Goal: Communication & Community: Answer question/provide support

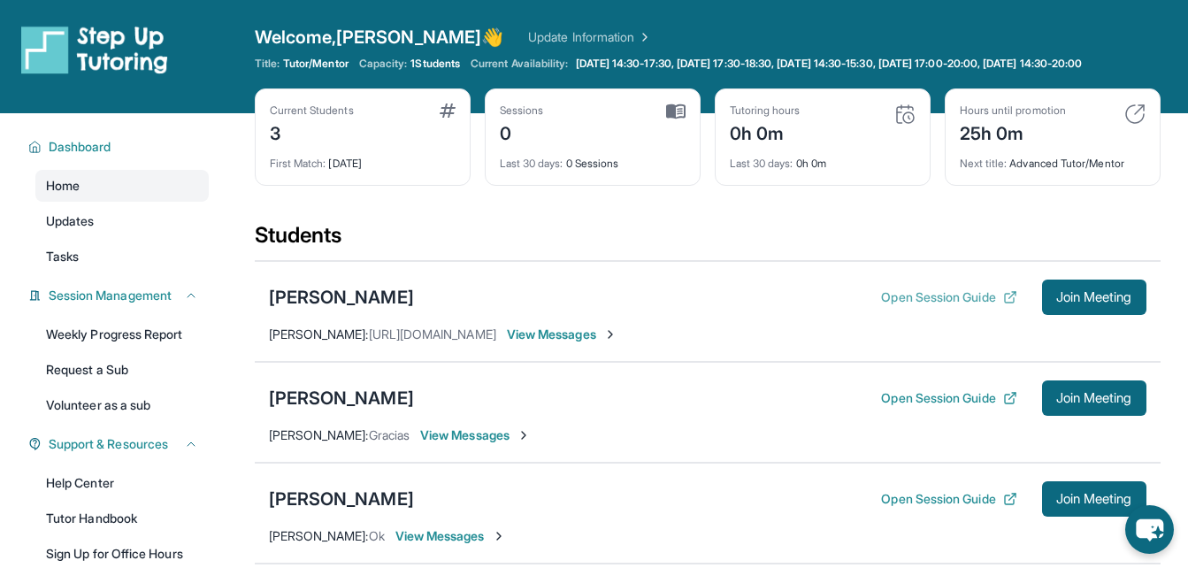
click at [937, 306] on button "Open Session Guide" at bounding box center [948, 297] width 135 height 18
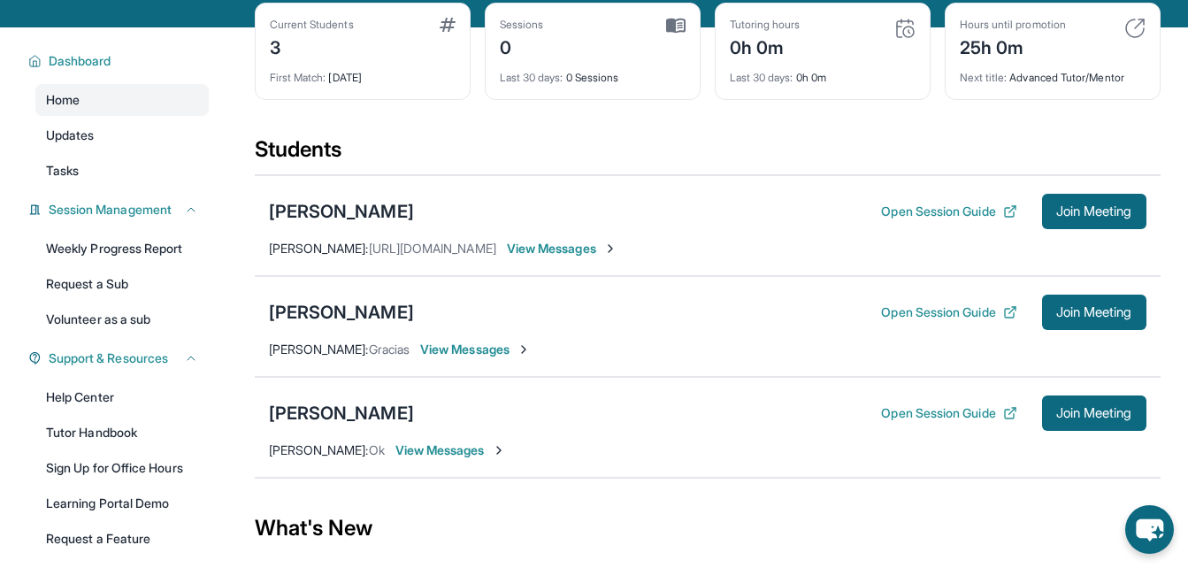
scroll to position [87, 0]
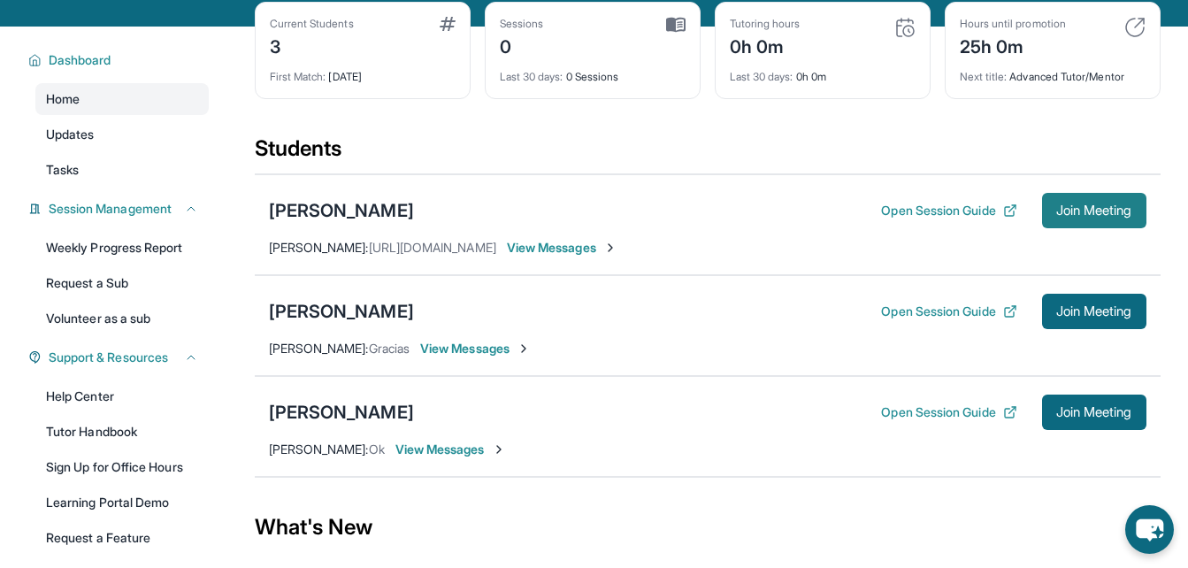
click at [1058, 216] on span "Join Meeting" at bounding box center [1094, 210] width 76 height 11
click at [563, 256] on span "View Messages" at bounding box center [562, 248] width 111 height 18
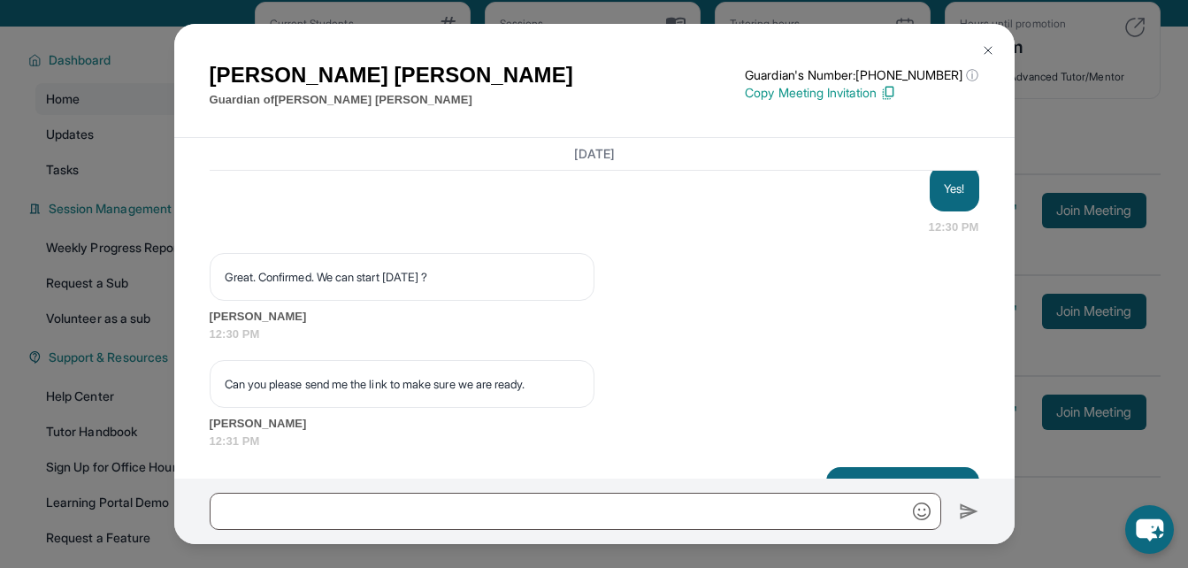
scroll to position [2824, 0]
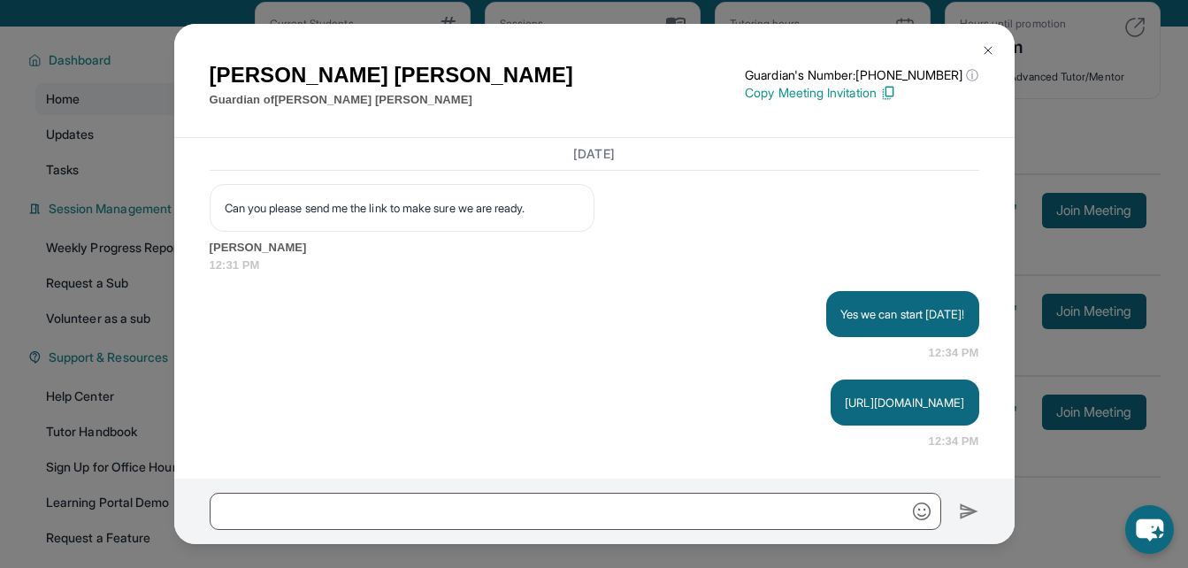
click at [979, 50] on button at bounding box center [987, 50] width 35 height 35
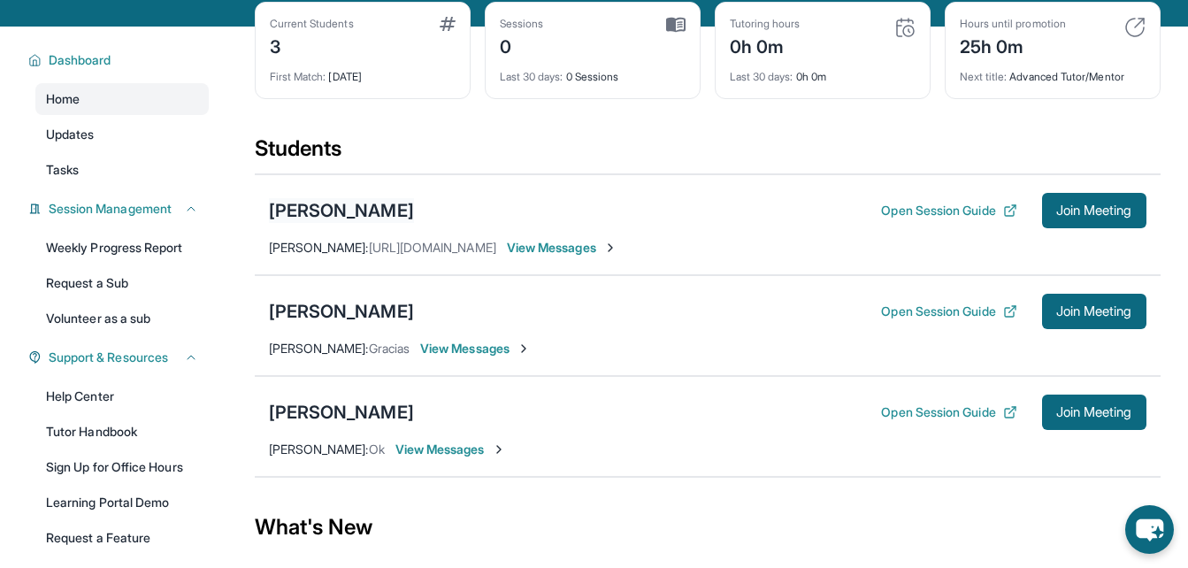
click at [338, 223] on div "[PERSON_NAME]" at bounding box center [341, 210] width 145 height 25
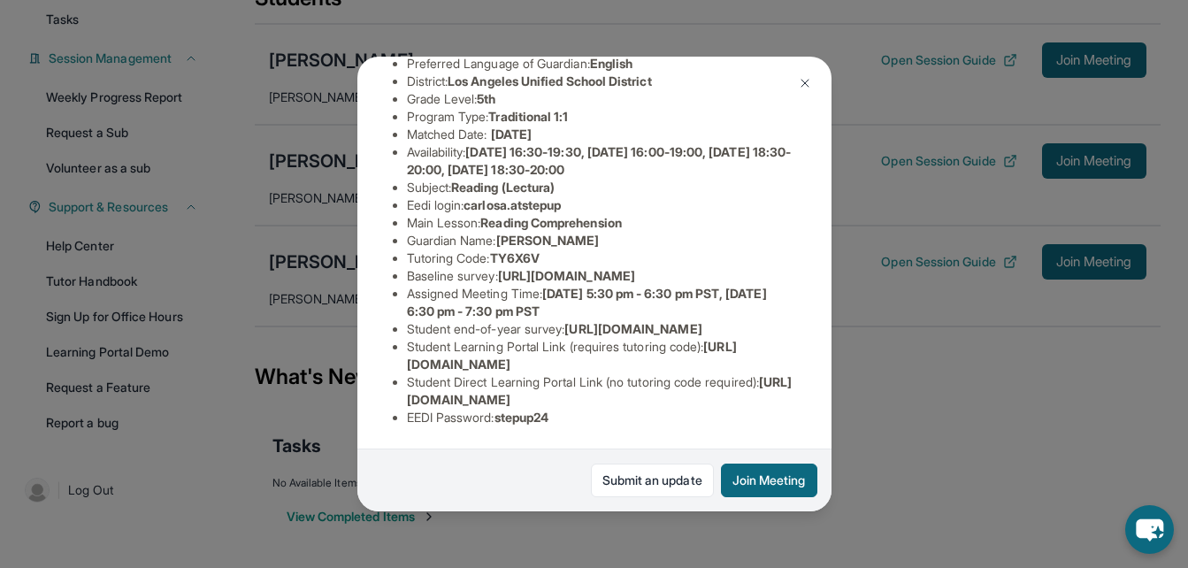
scroll to position [279, 0]
drag, startPoint x: 712, startPoint y: 231, endPoint x: 401, endPoint y: 196, distance: 313.2
click at [401, 196] on ul "Preferred Language of Guardian: English District: Los Angeles Unified School Di…" at bounding box center [594, 240] width 403 height 371
copy span "https://airtable.com/apprlfn8WjpjBUn2G/shrK0QR6AaNyG5psY?prefill_Type%20of%20Fo…"
click at [802, 88] on img at bounding box center [805, 83] width 14 height 14
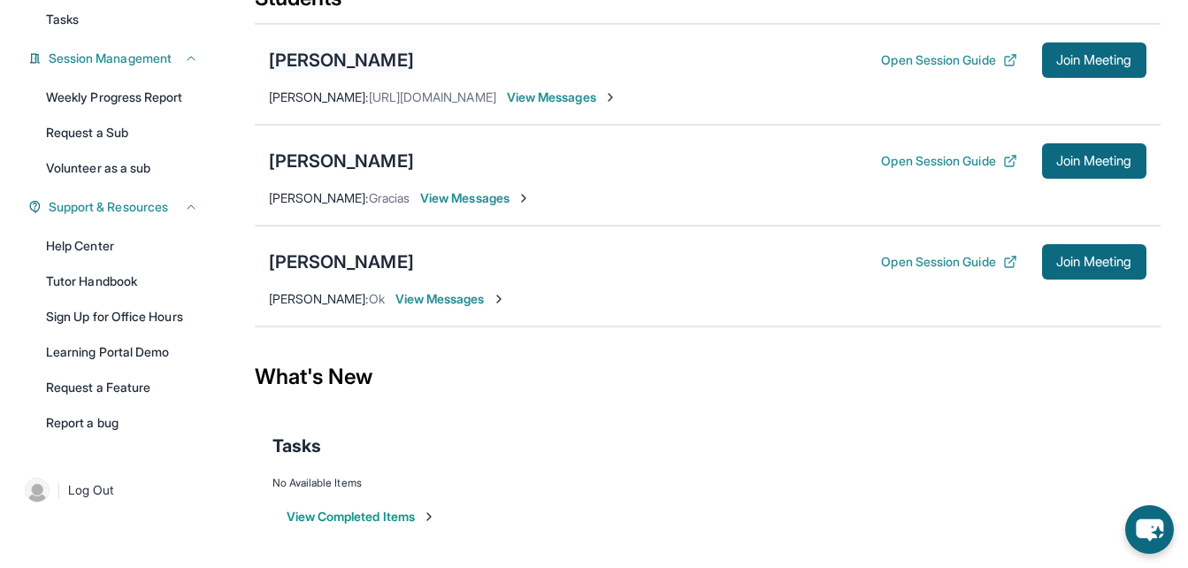
click at [312, 66] on div "[PERSON_NAME]" at bounding box center [341, 60] width 145 height 25
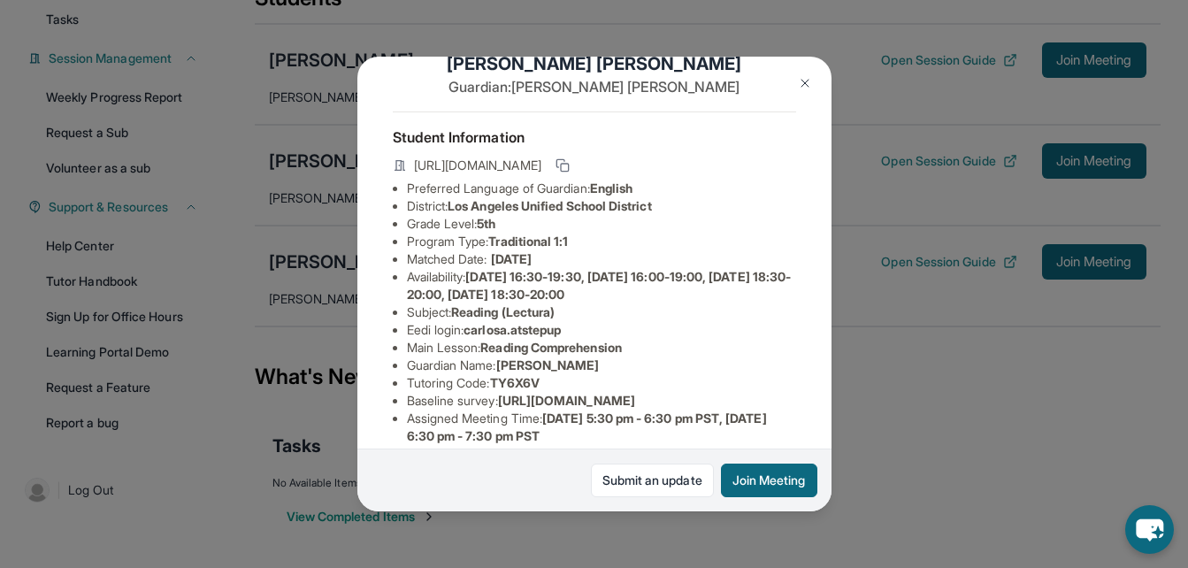
scroll to position [64, 0]
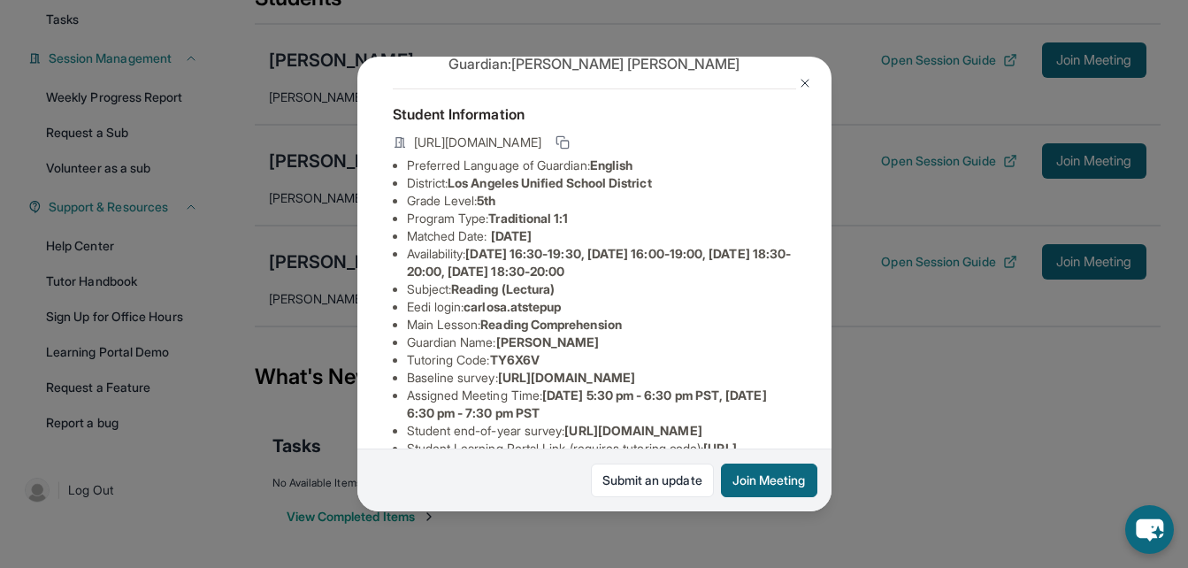
click at [806, 81] on img at bounding box center [805, 83] width 14 height 14
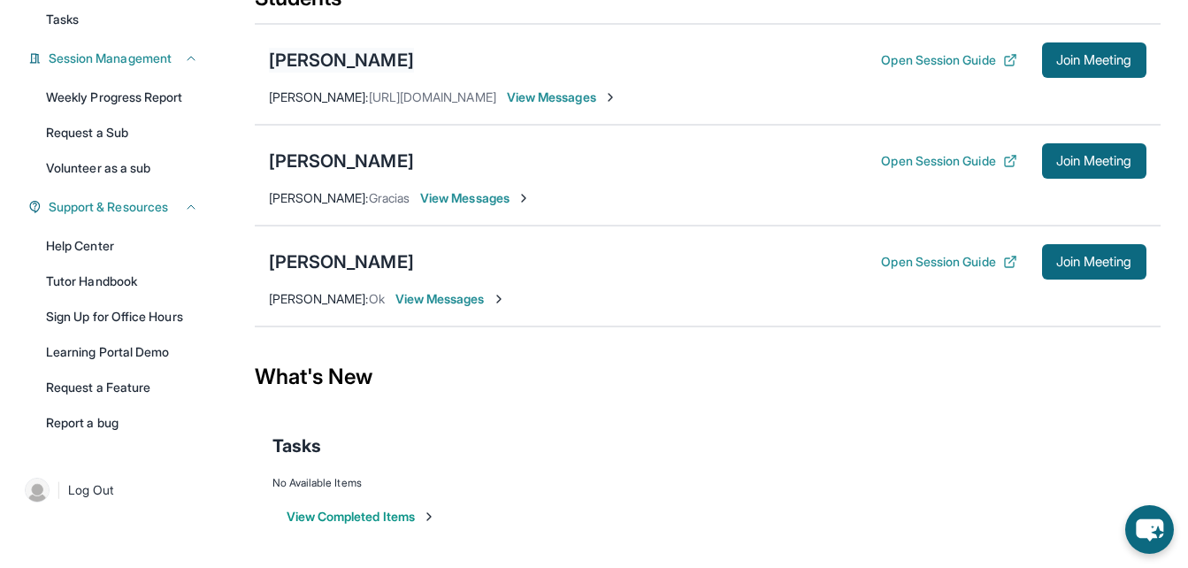
click at [345, 62] on div "[PERSON_NAME]" at bounding box center [341, 60] width 145 height 25
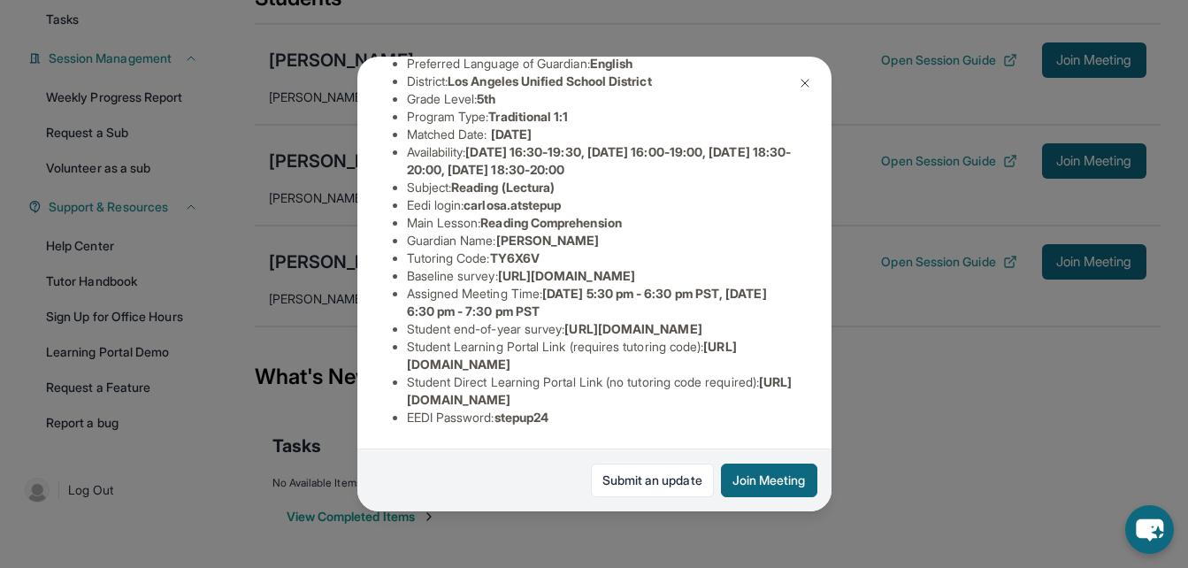
scroll to position [317, 0]
drag, startPoint x: 560, startPoint y: 406, endPoint x: 502, endPoint y: 412, distance: 57.8
click at [502, 412] on li "EEDI Password : stepup24" at bounding box center [601, 418] width 389 height 18
copy span "stepup24"
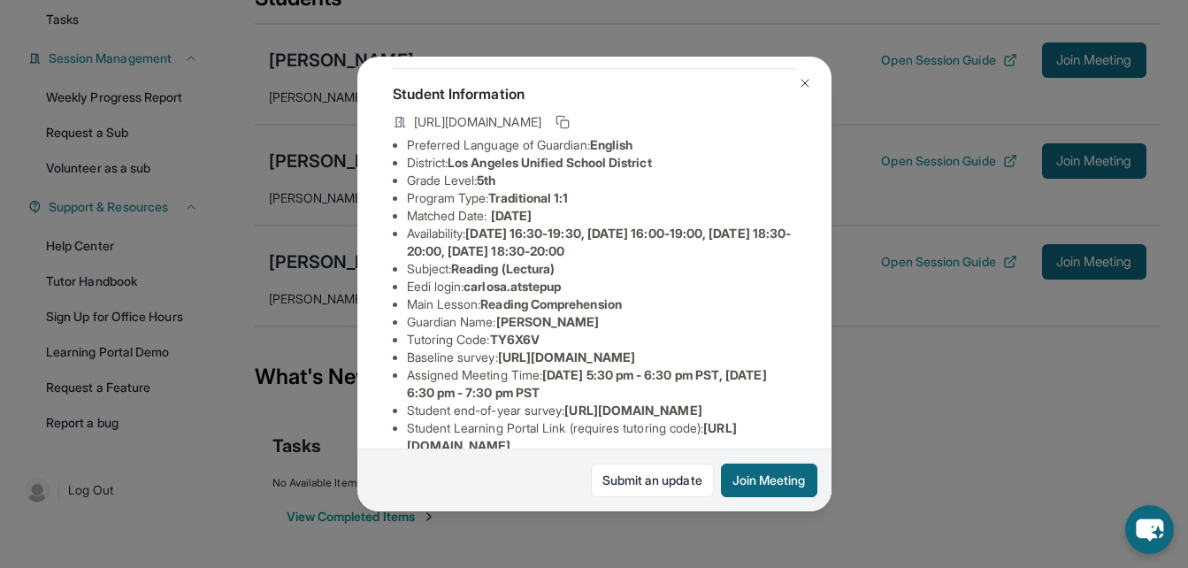
scroll to position [82, 0]
click at [805, 77] on img at bounding box center [805, 83] width 14 height 14
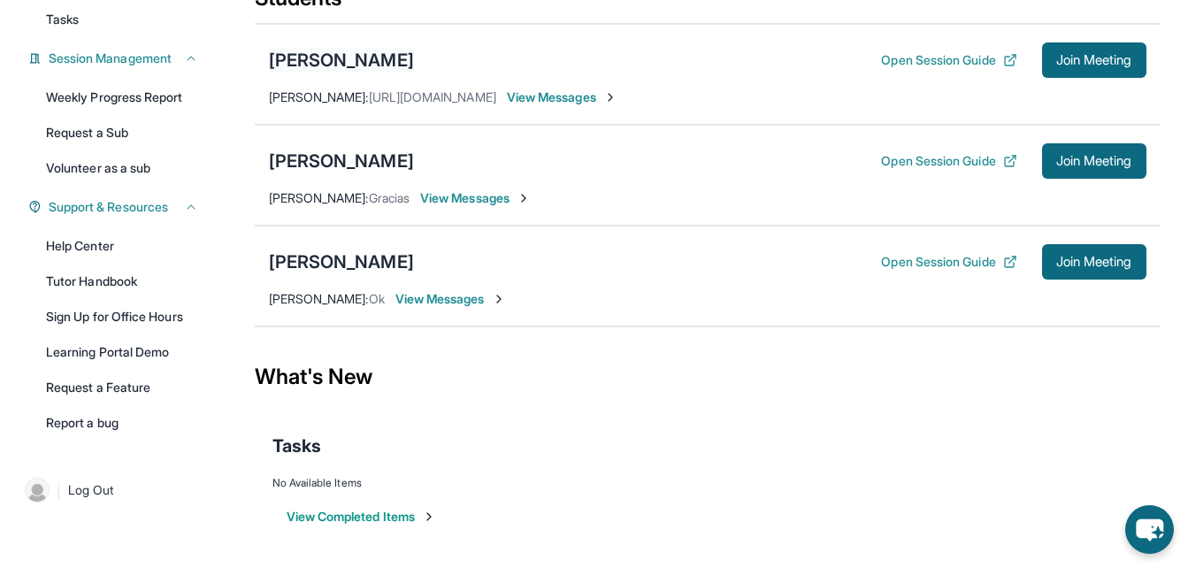
click at [320, 59] on div "[PERSON_NAME]" at bounding box center [341, 60] width 145 height 25
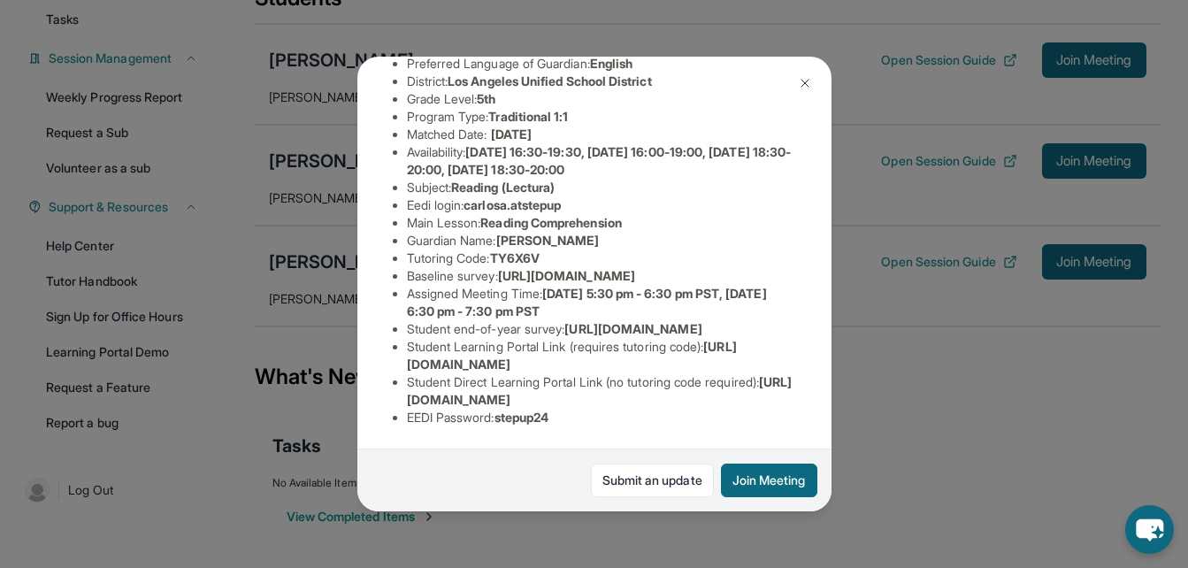
scroll to position [218, 0]
drag, startPoint x: 469, startPoint y: 171, endPoint x: 575, endPoint y: 164, distance: 106.3
click at [575, 196] on li "Eedi login : carlosa.atstepup" at bounding box center [601, 205] width 389 height 18
copy li "carlosa.atstepup"
click at [804, 76] on img at bounding box center [805, 83] width 14 height 14
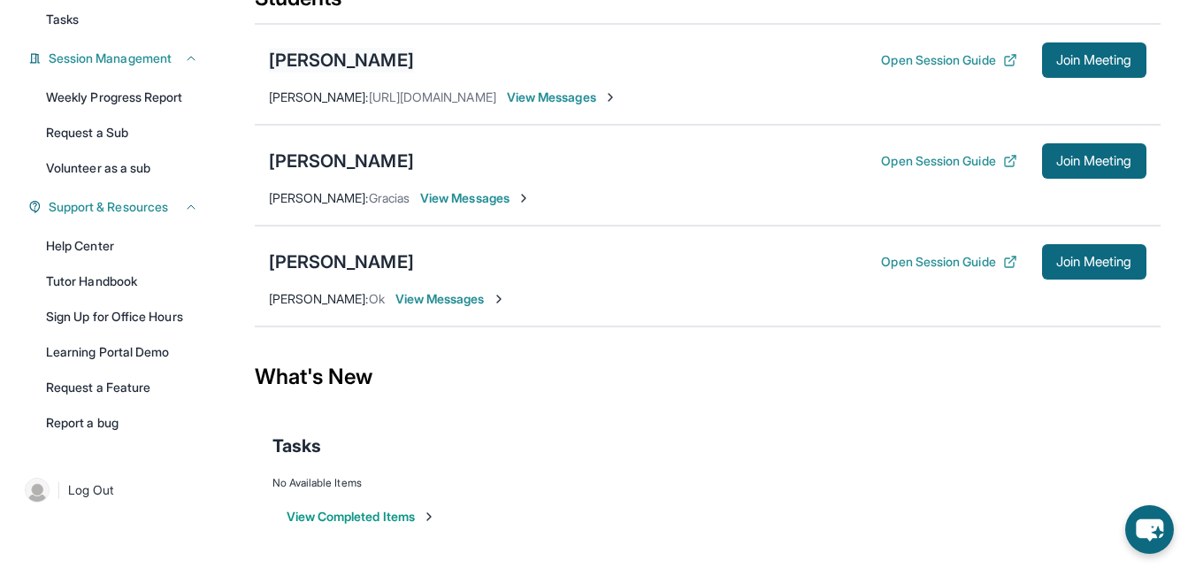
click at [366, 68] on div "[PERSON_NAME]" at bounding box center [341, 60] width 145 height 25
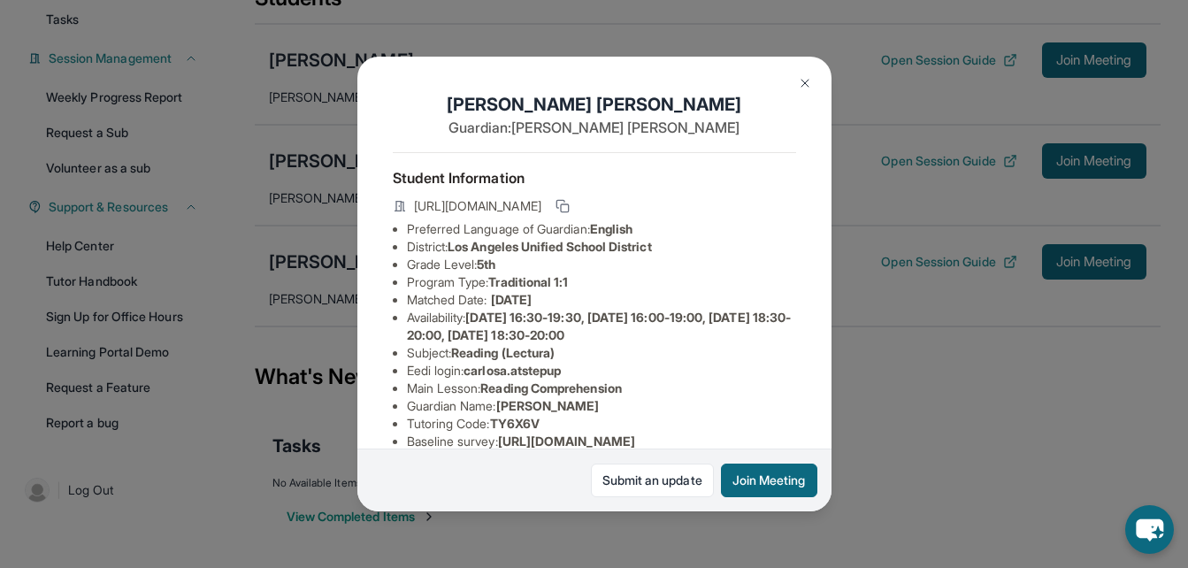
click at [803, 81] on img at bounding box center [805, 83] width 14 height 14
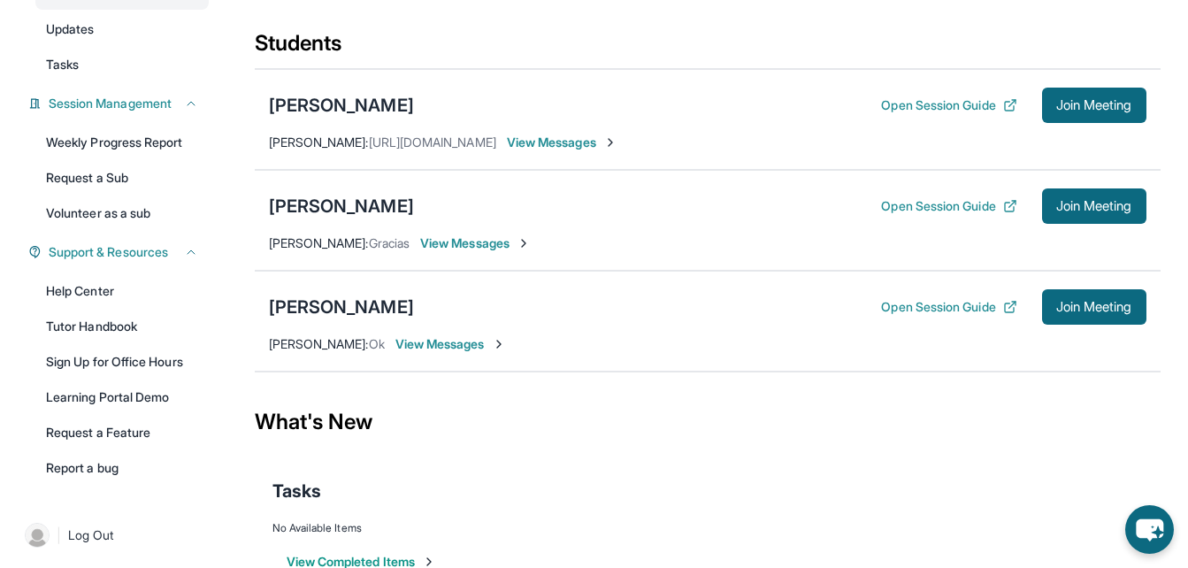
scroll to position [191, 0]
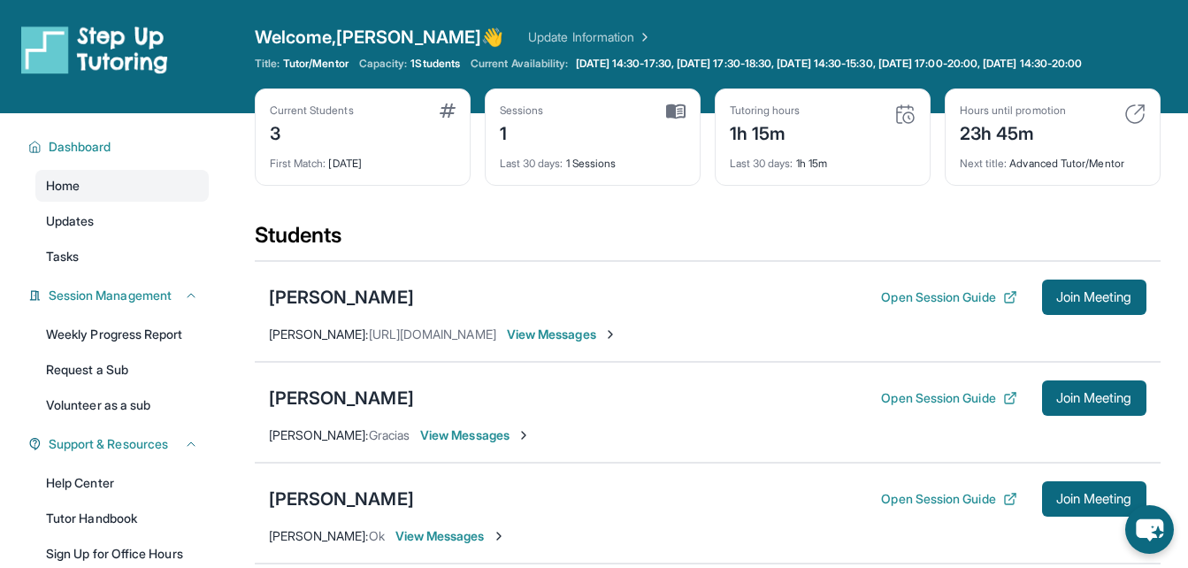
scroll to position [191, 0]
